Goal: Entertainment & Leisure: Consume media (video, audio)

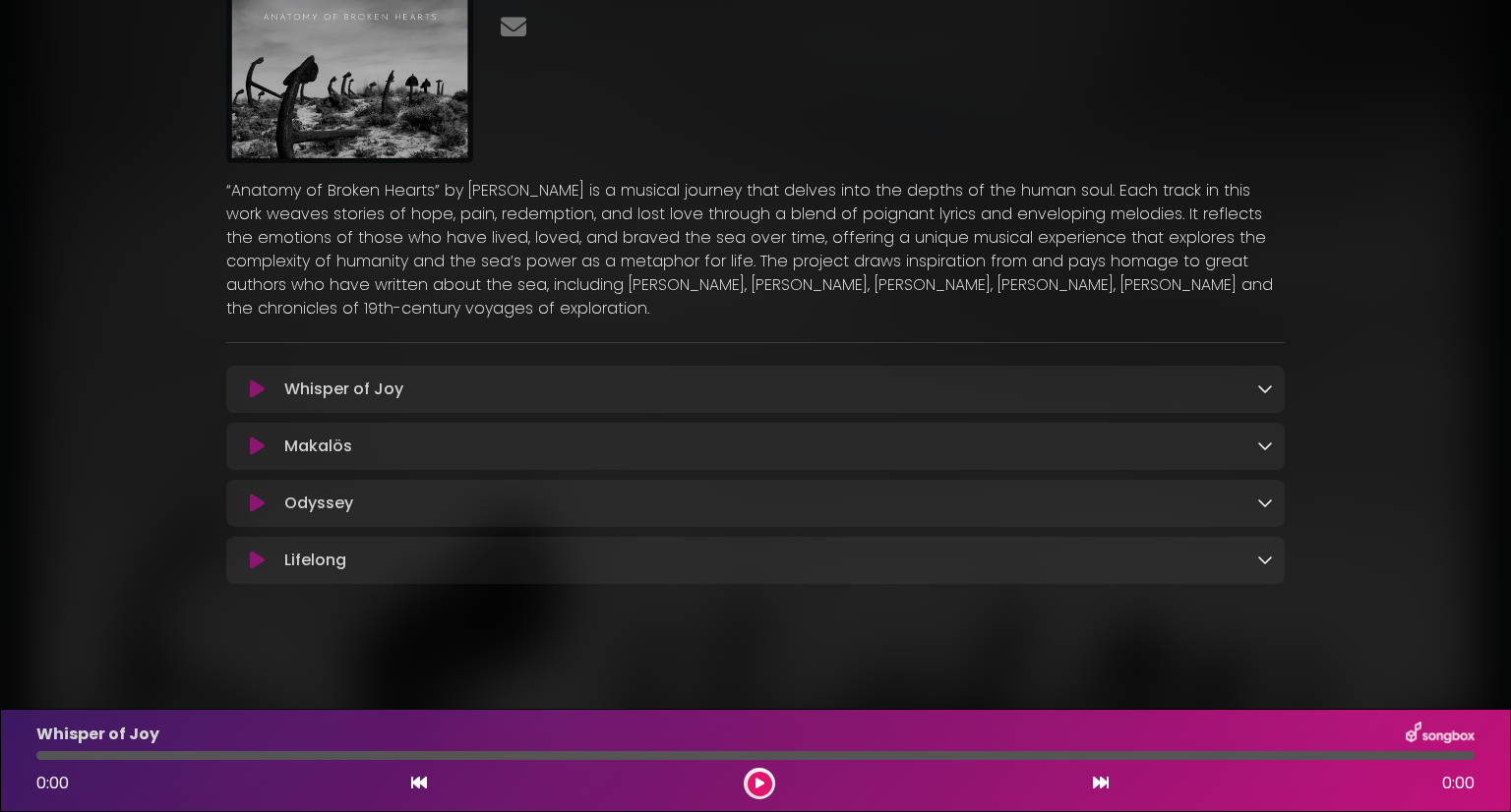
scroll to position [157, 0]
click at [260, 385] on icon at bounding box center [257, 389] width 15 height 20
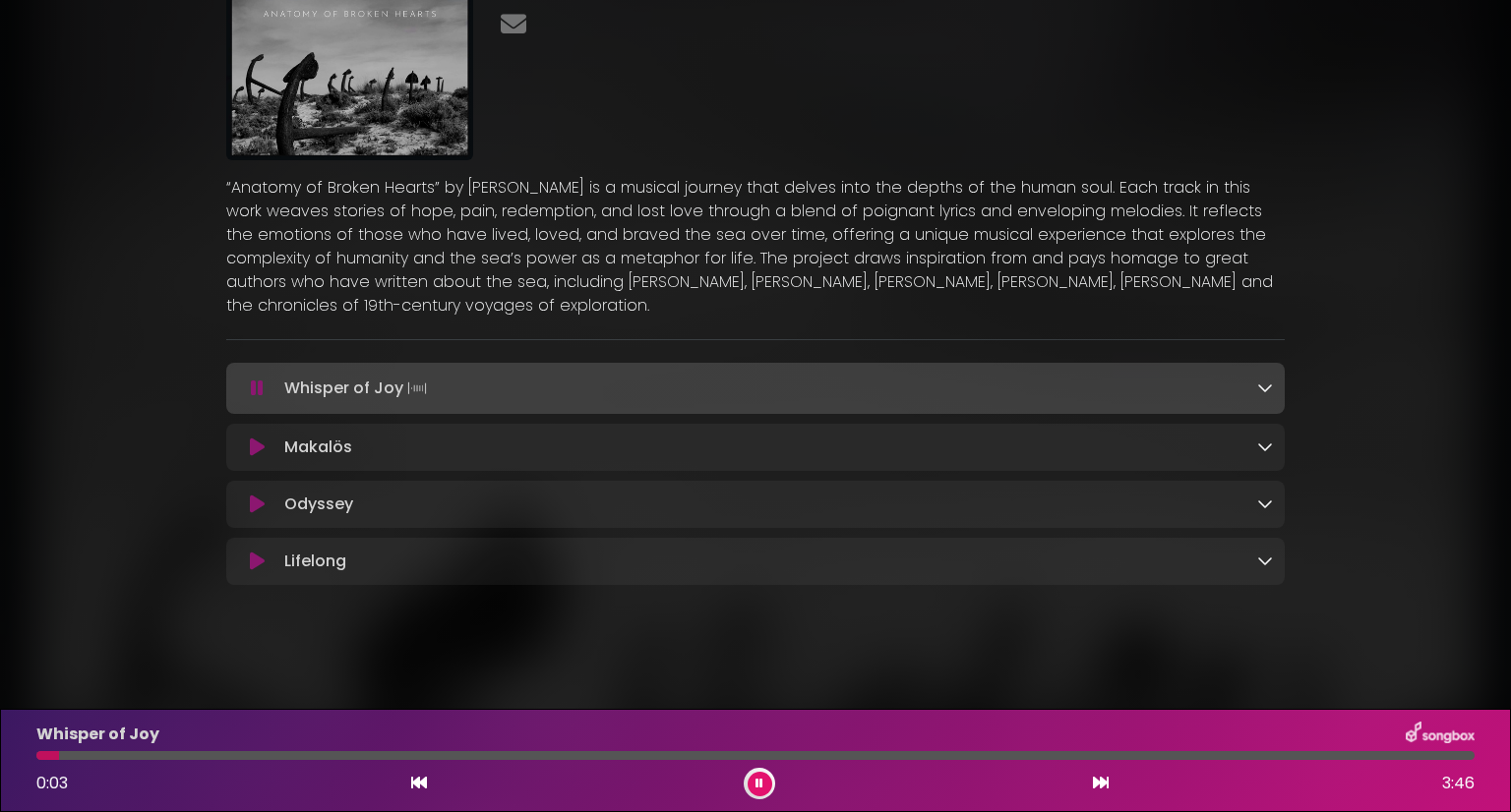
click at [162, 752] on div at bounding box center [755, 755] width 1438 height 9
click at [419, 748] on div "Whisper of Joy 0:24 3:46" at bounding box center [755, 761] width 1461 height 77
click at [422, 751] on div at bounding box center [755, 755] width 1438 height 9
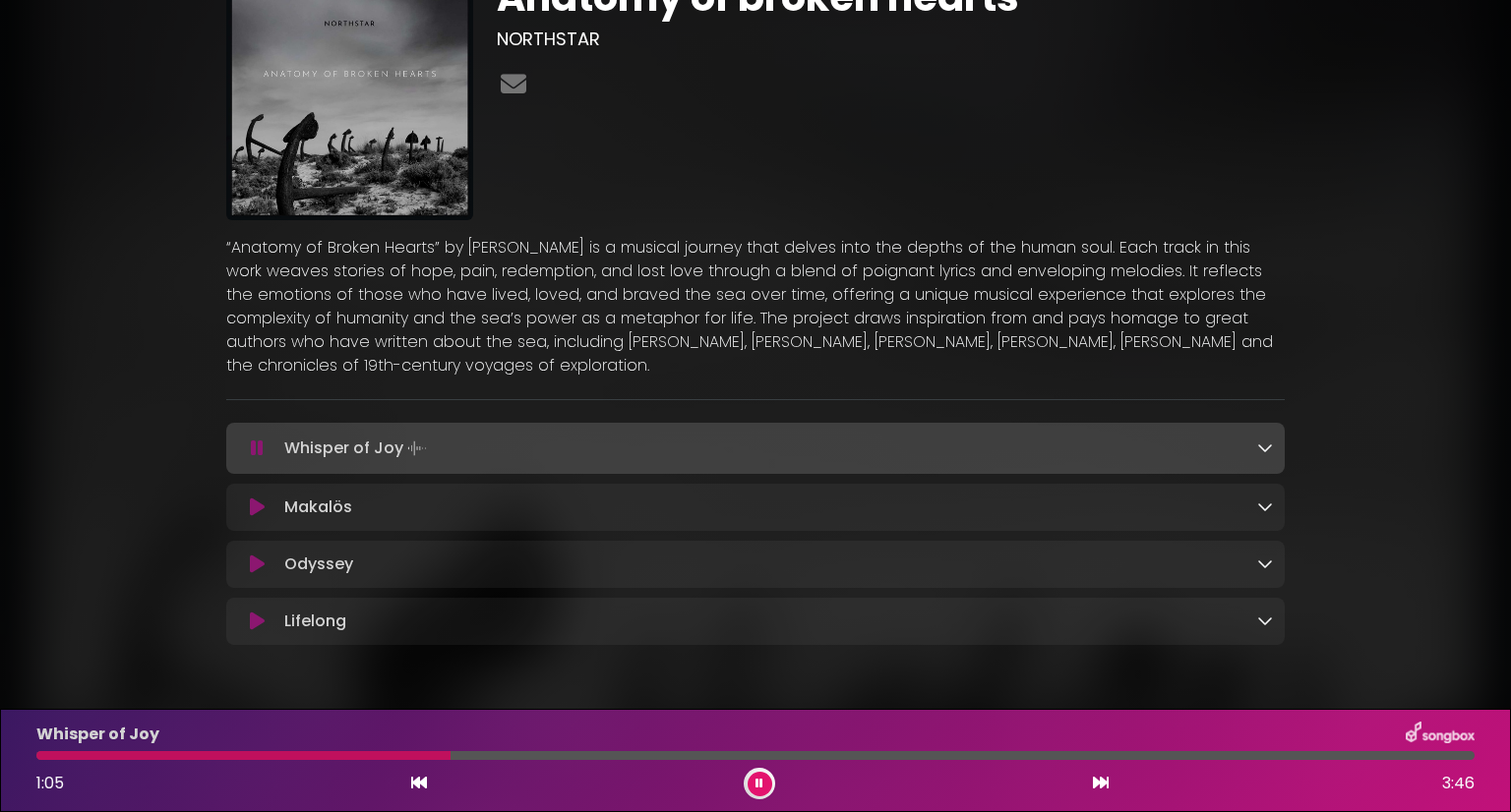
scroll to position [98, 0]
click at [265, 506] on button at bounding box center [257, 506] width 39 height 20
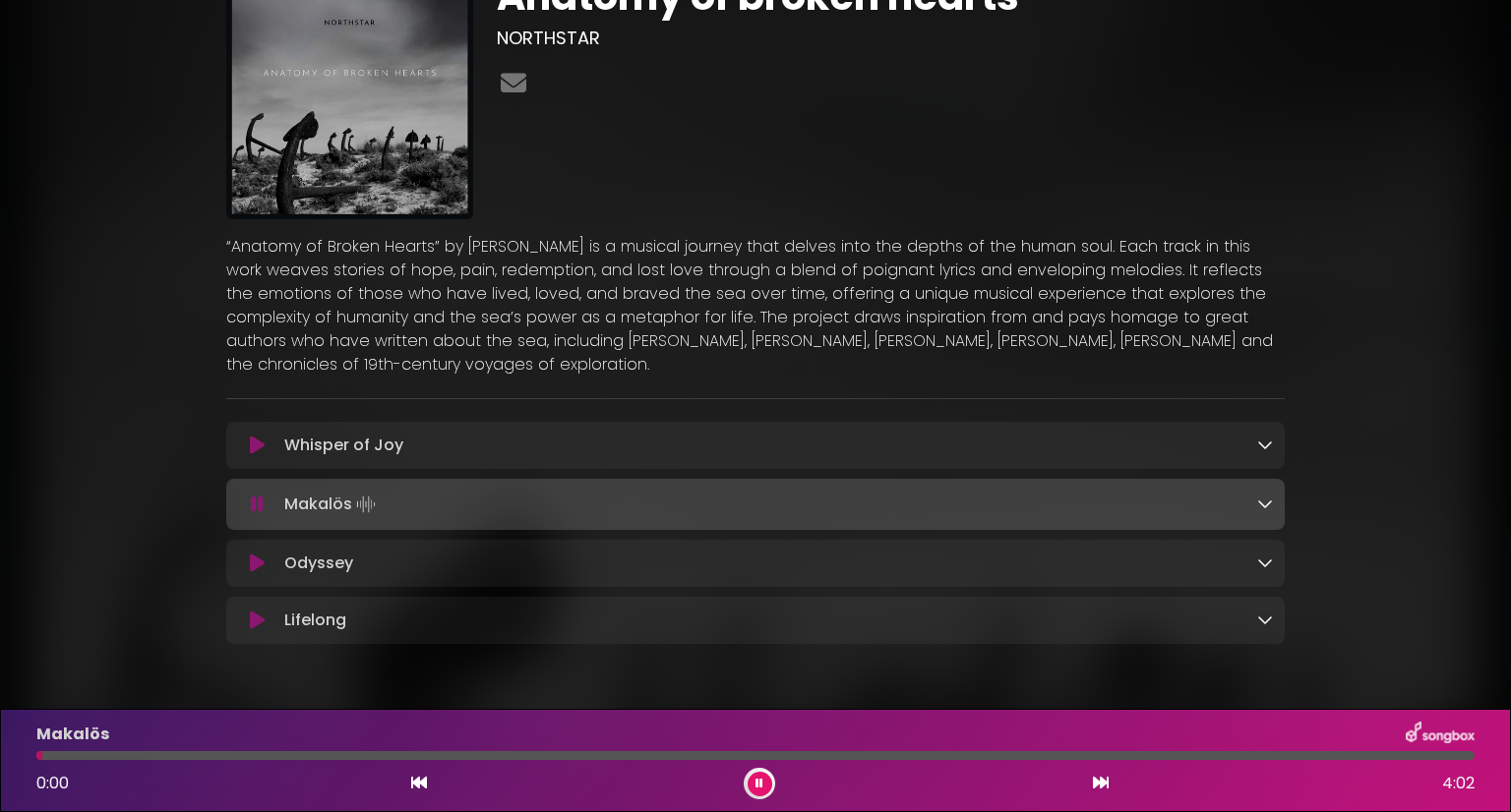
click at [121, 754] on div at bounding box center [755, 755] width 1438 height 9
click at [212, 751] on div at bounding box center [755, 755] width 1438 height 9
click at [772, 701] on div "Anatomy of broken hearts NORTHSTAR" at bounding box center [755, 313] width 1511 height 823
click at [636, 727] on div "Makalös" at bounding box center [755, 735] width 1461 height 26
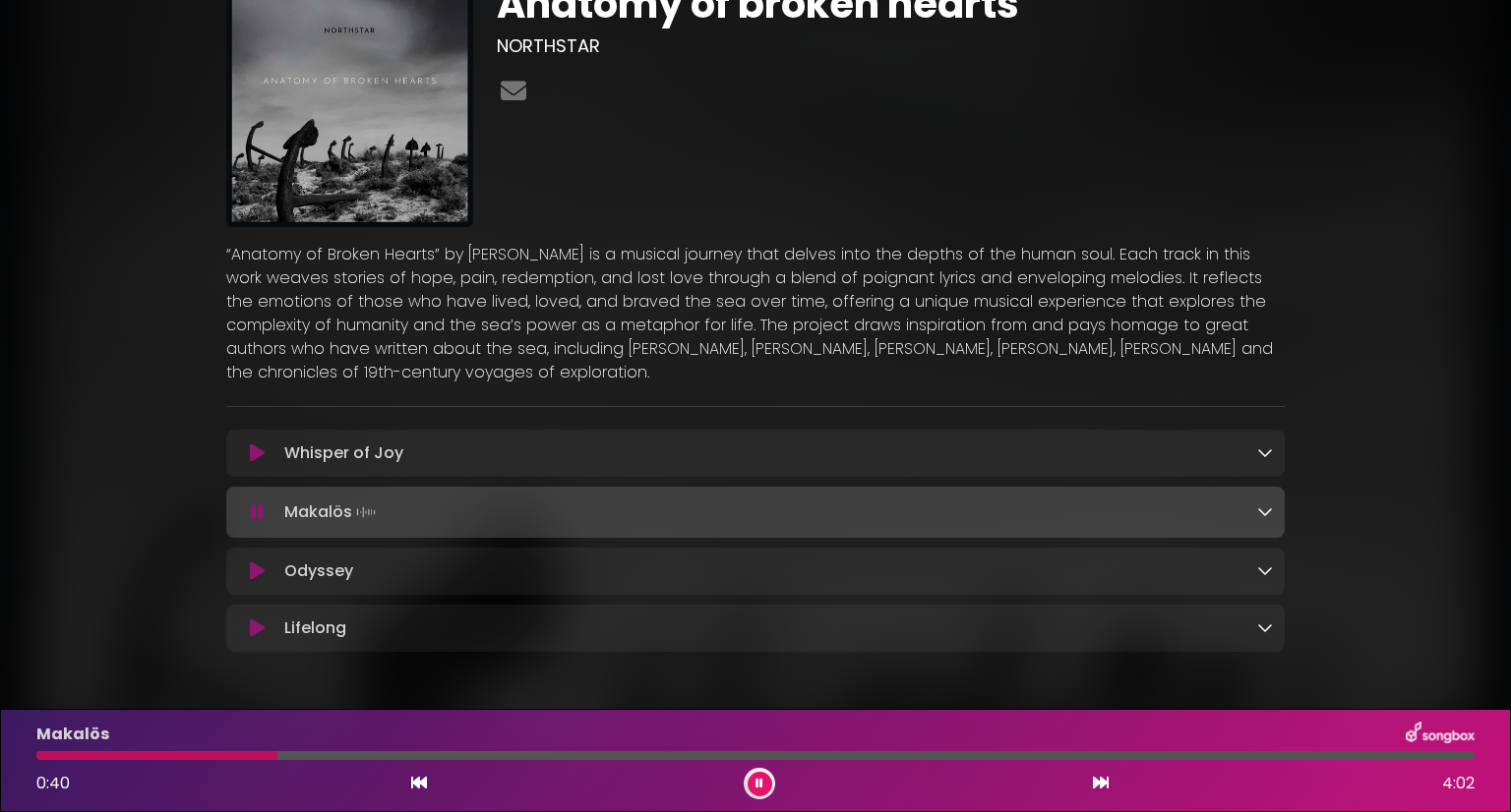
scroll to position [160, 0]
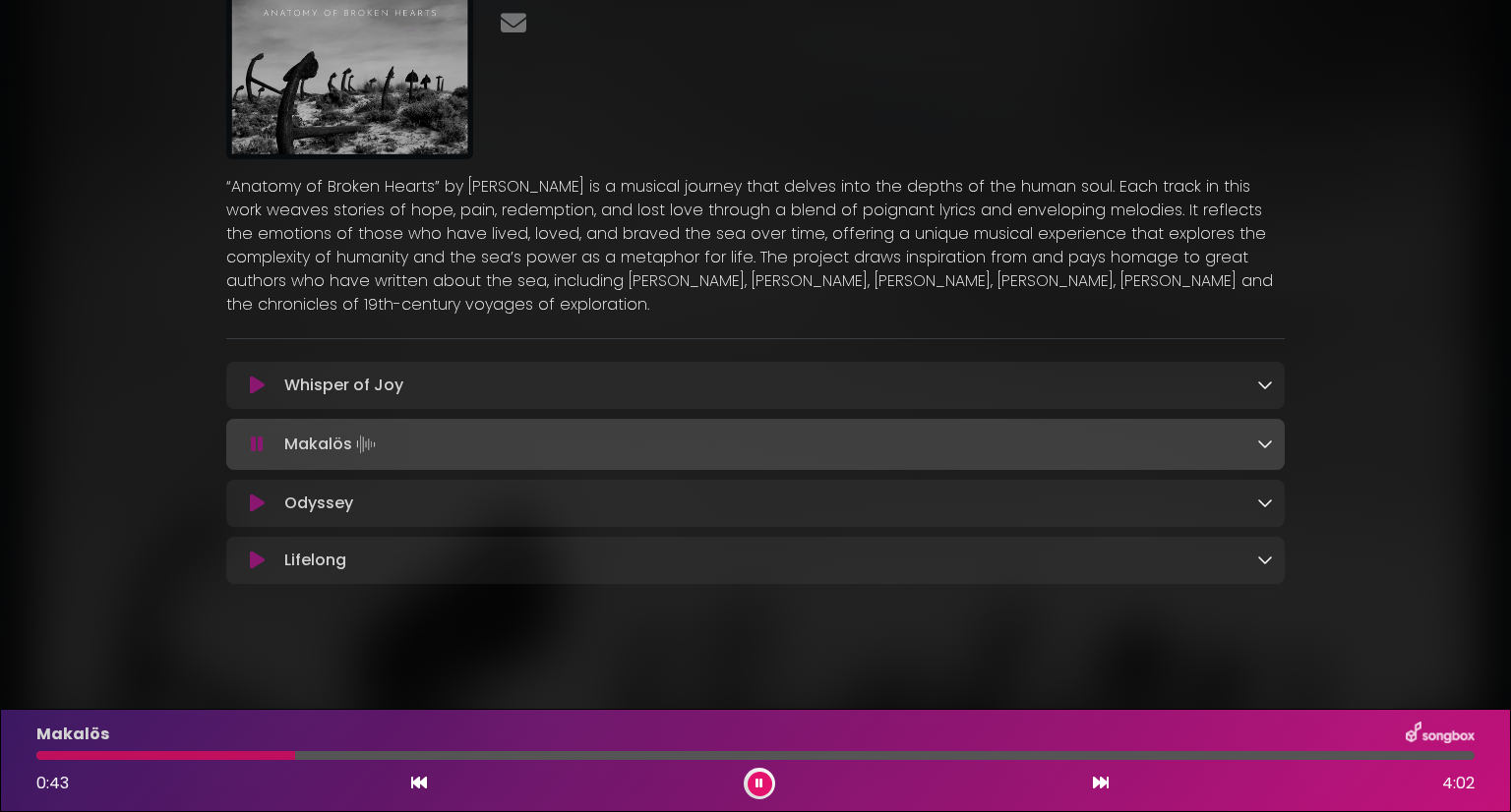
click at [747, 780] on button at bounding box center [759, 783] width 25 height 25
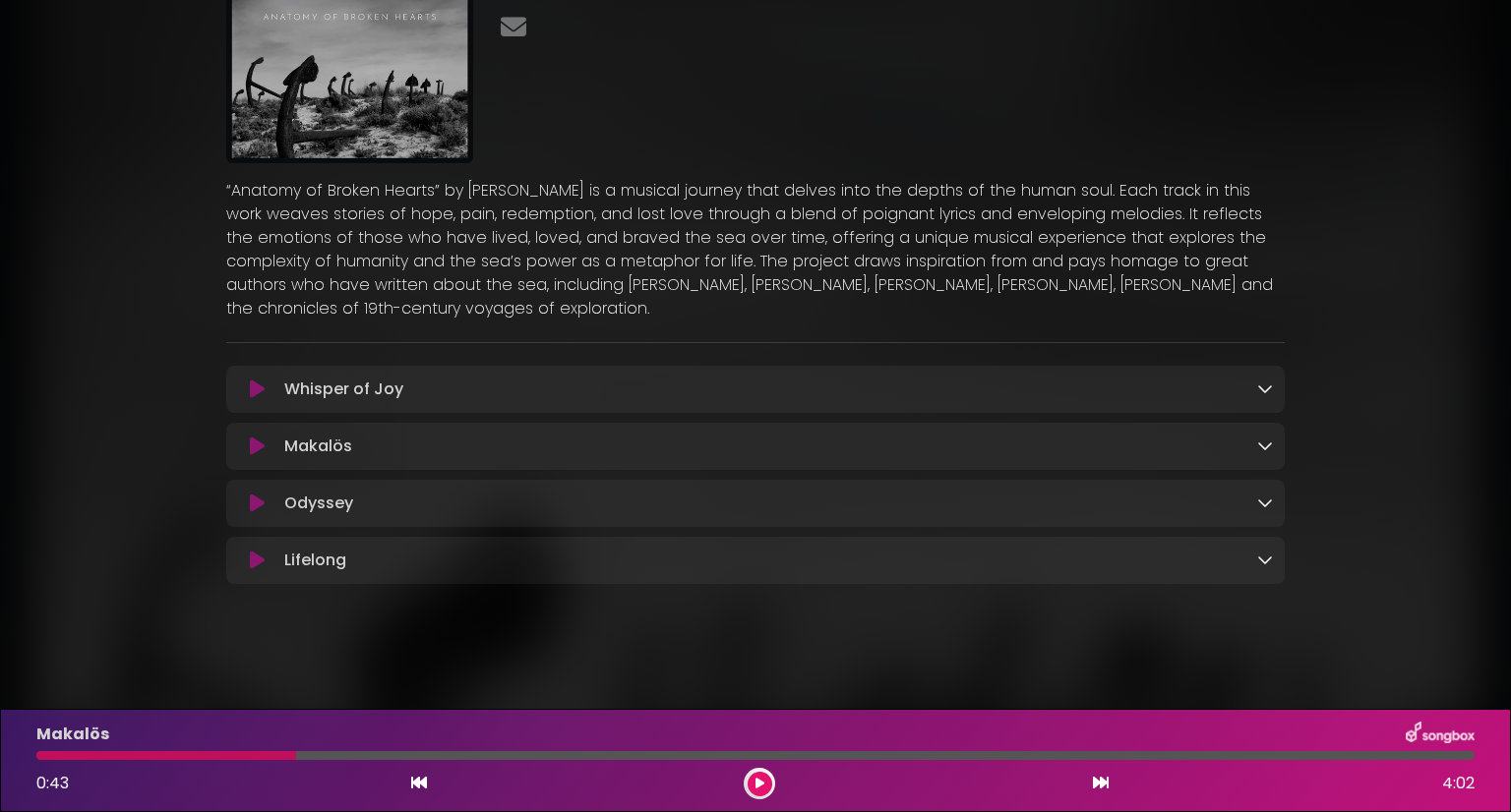
scroll to position [157, 0]
